Goal: Download file/media

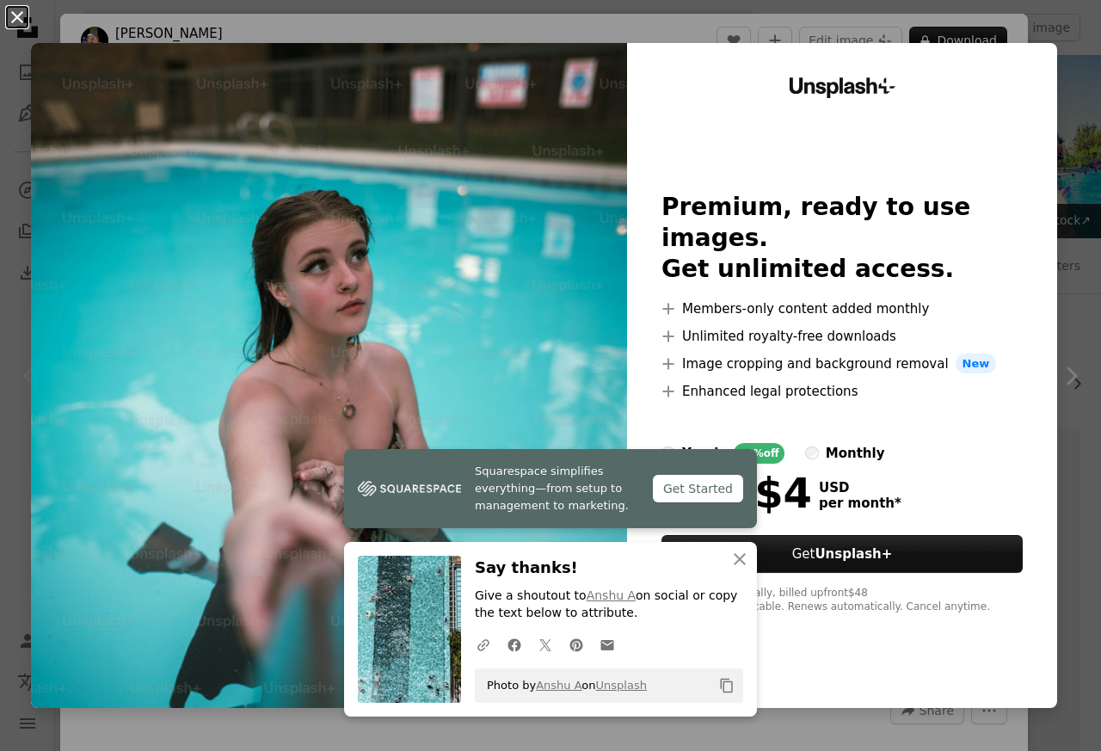
click at [17, 18] on button "An X shape" at bounding box center [17, 17] width 21 height 21
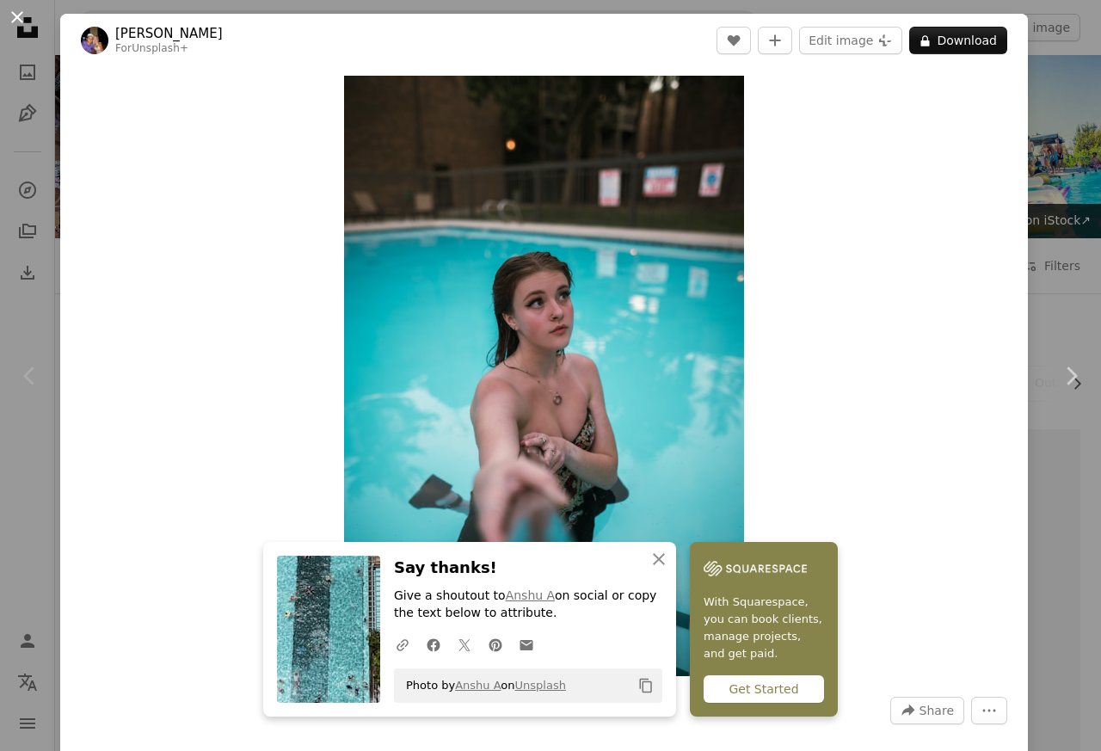
click at [17, 21] on button "An X shape" at bounding box center [17, 17] width 21 height 21
